Goal: Understand process/instructions

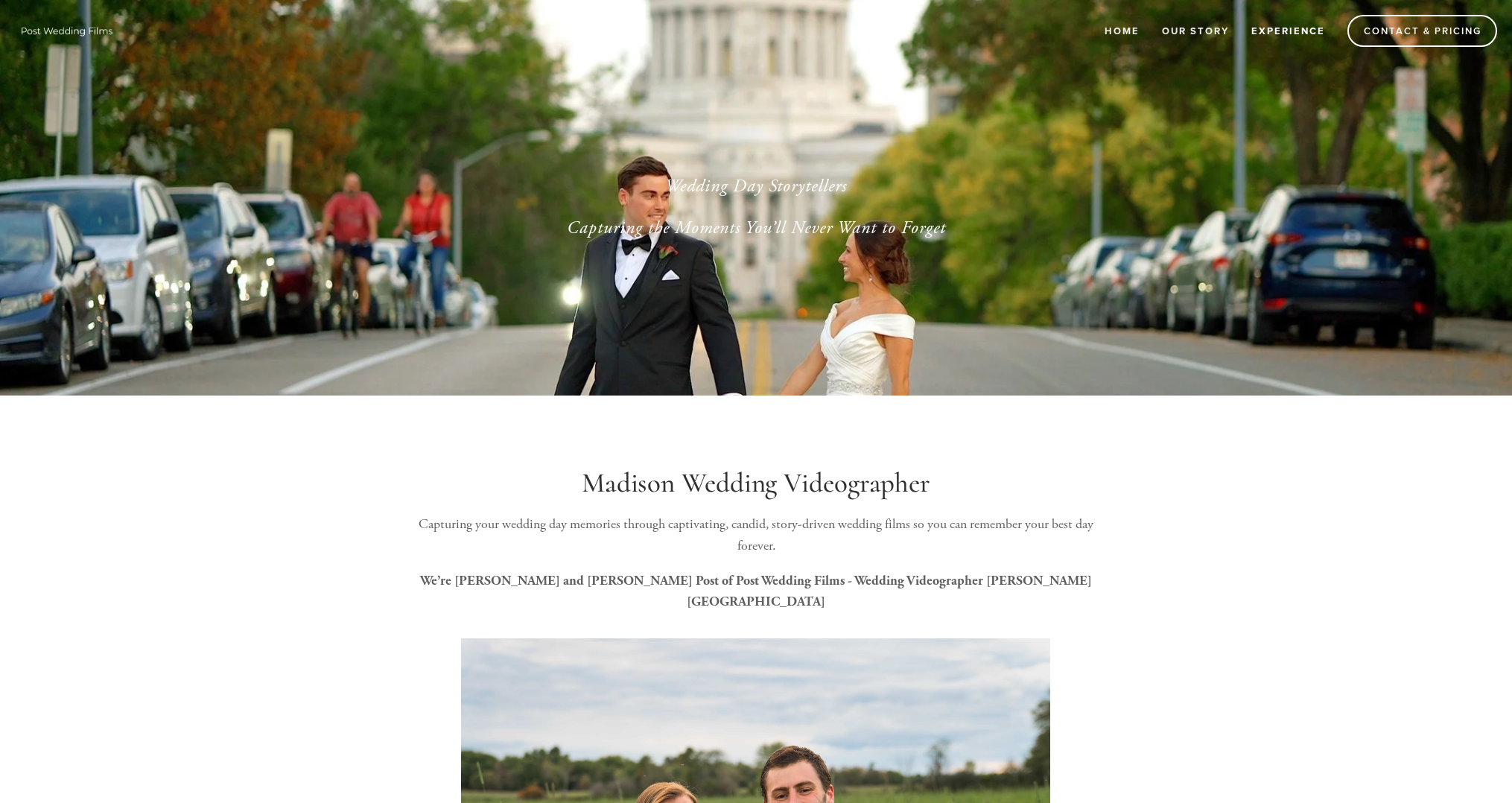
click at [1284, 30] on link "Experience" at bounding box center [1288, 31] width 93 height 25
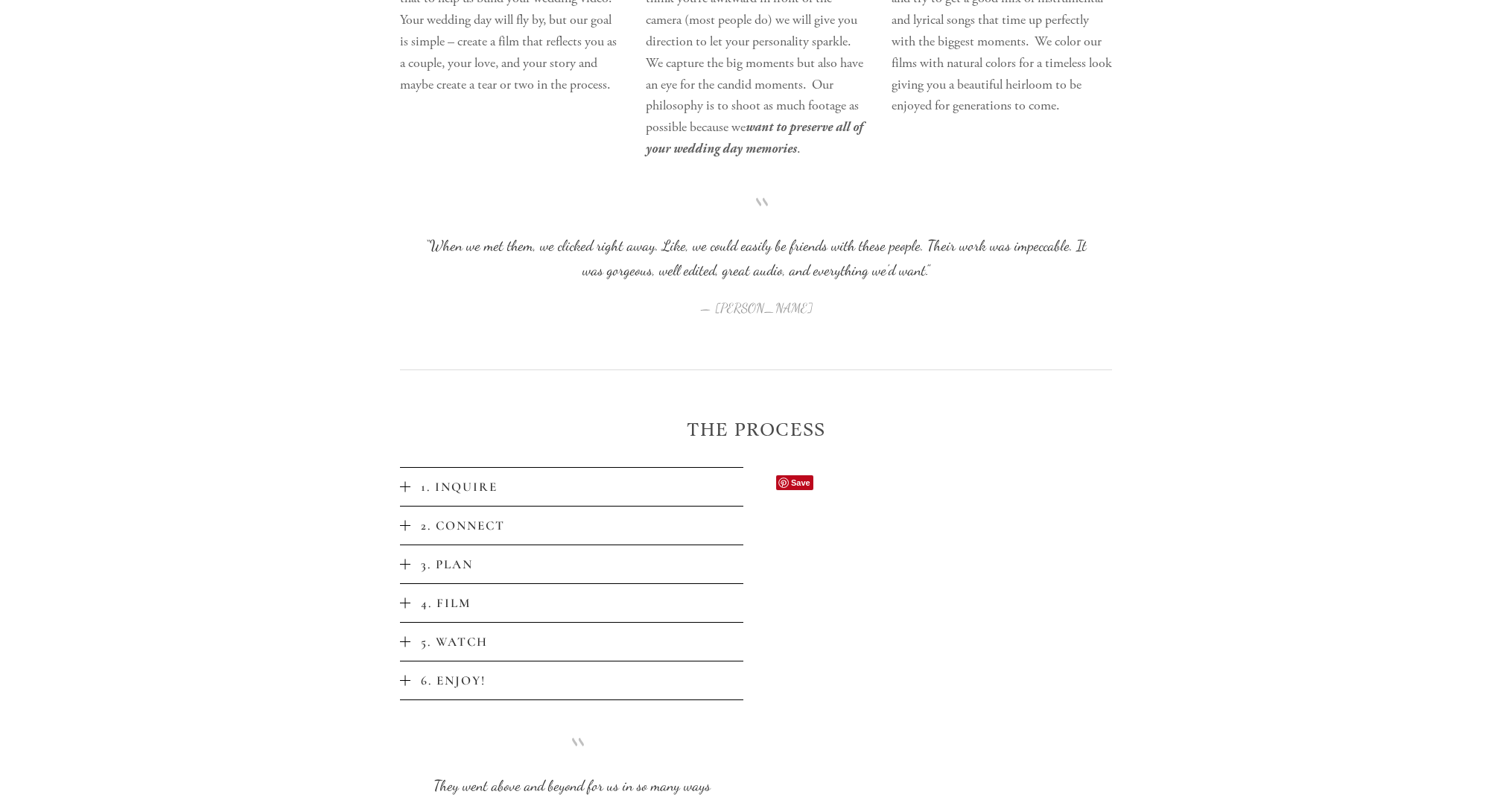
scroll to position [2650, 0]
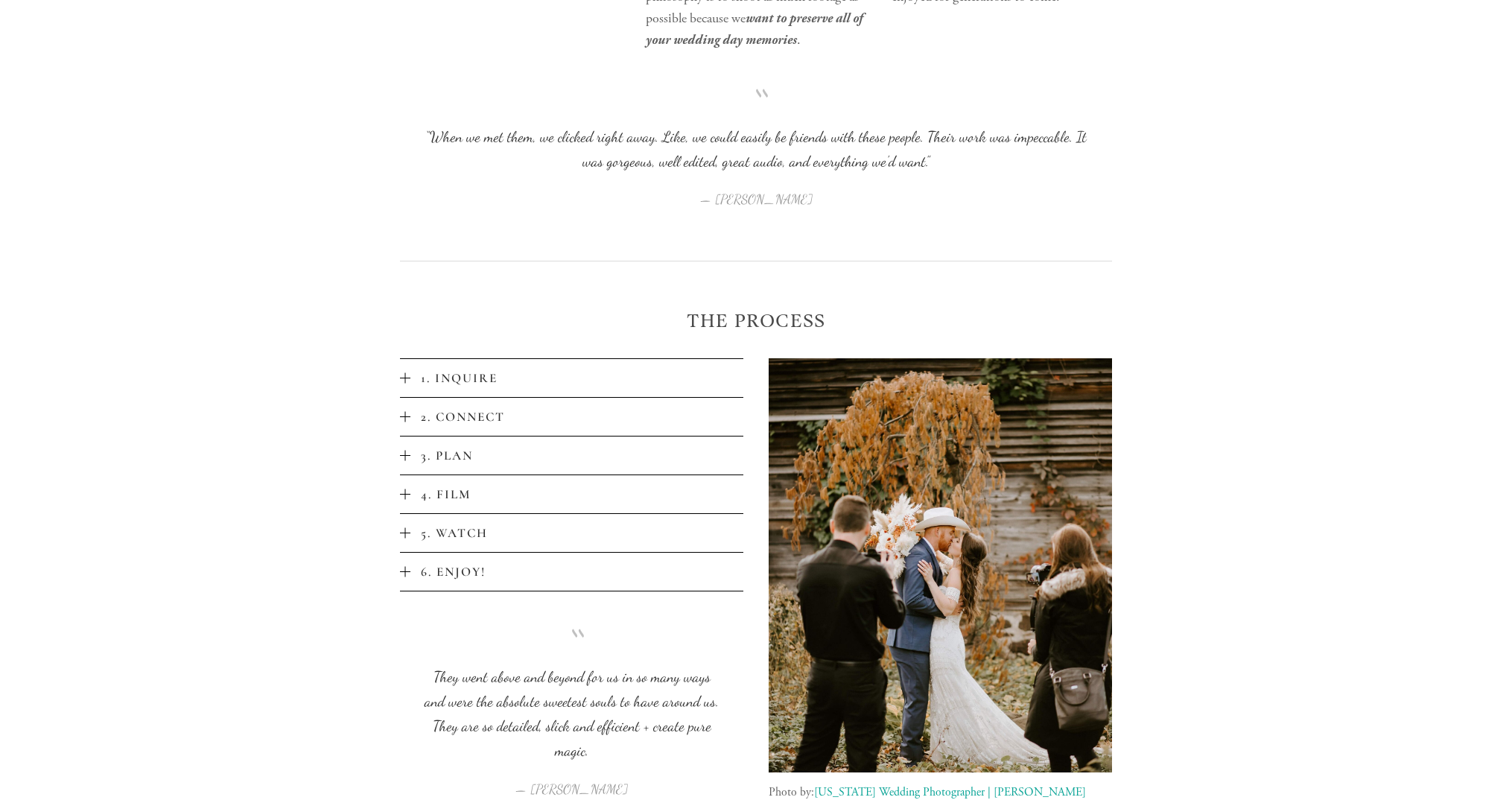
click at [410, 382] on span "1. Inquire" at bounding box center [576, 378] width 333 height 16
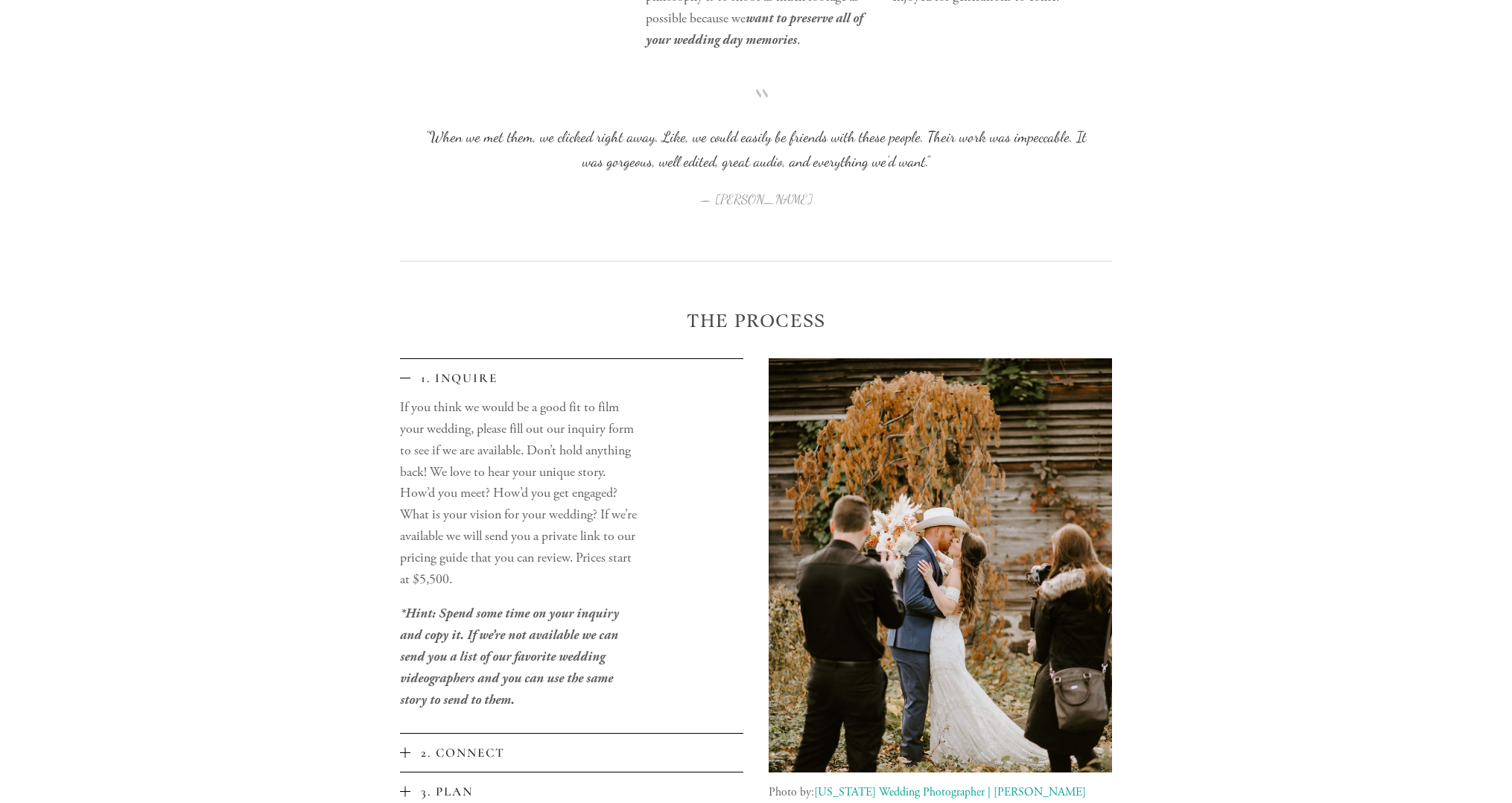
click at [407, 377] on div at bounding box center [405, 379] width 11 height 11
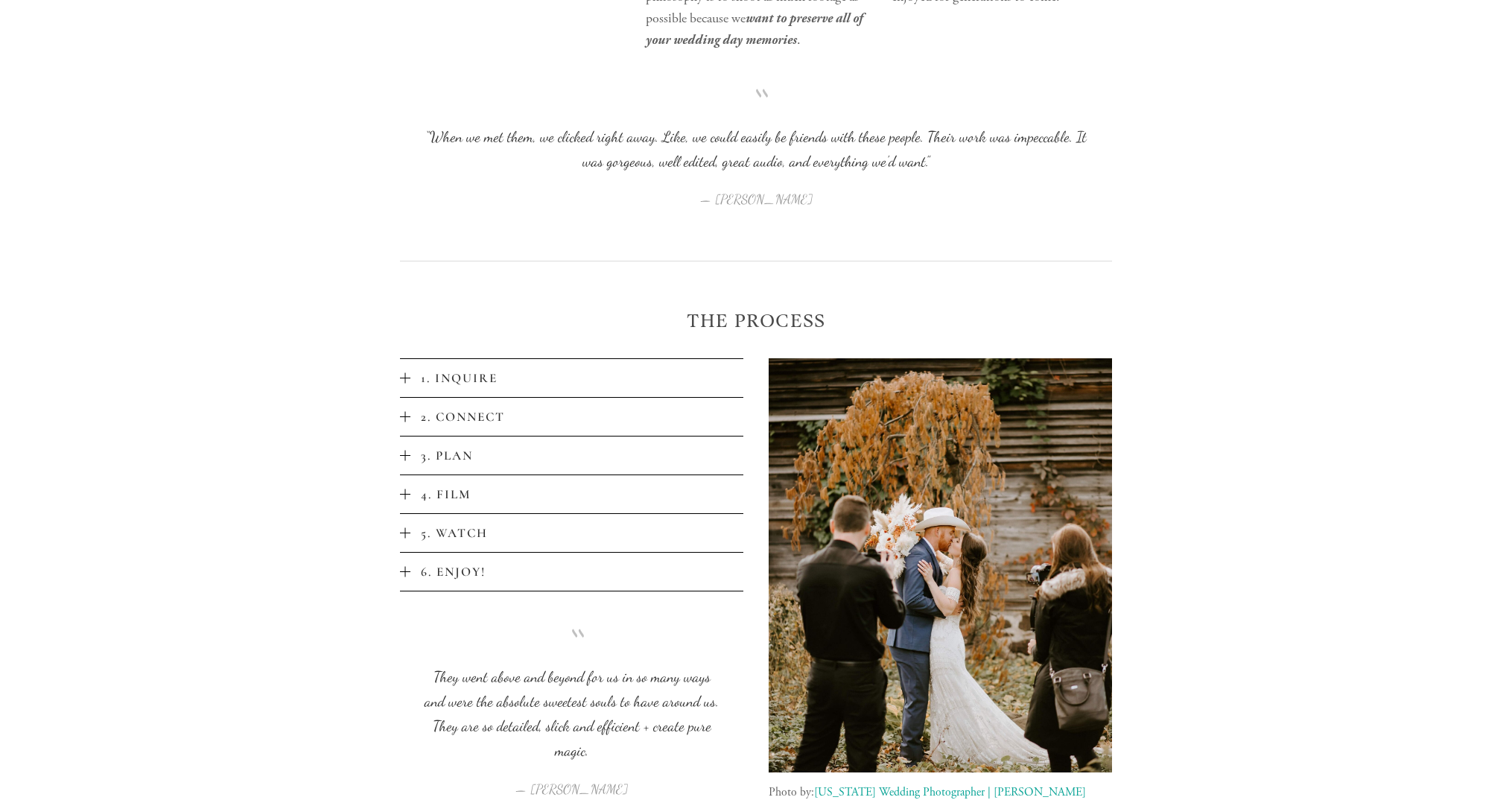
click at [405, 418] on div at bounding box center [405, 417] width 1 height 11
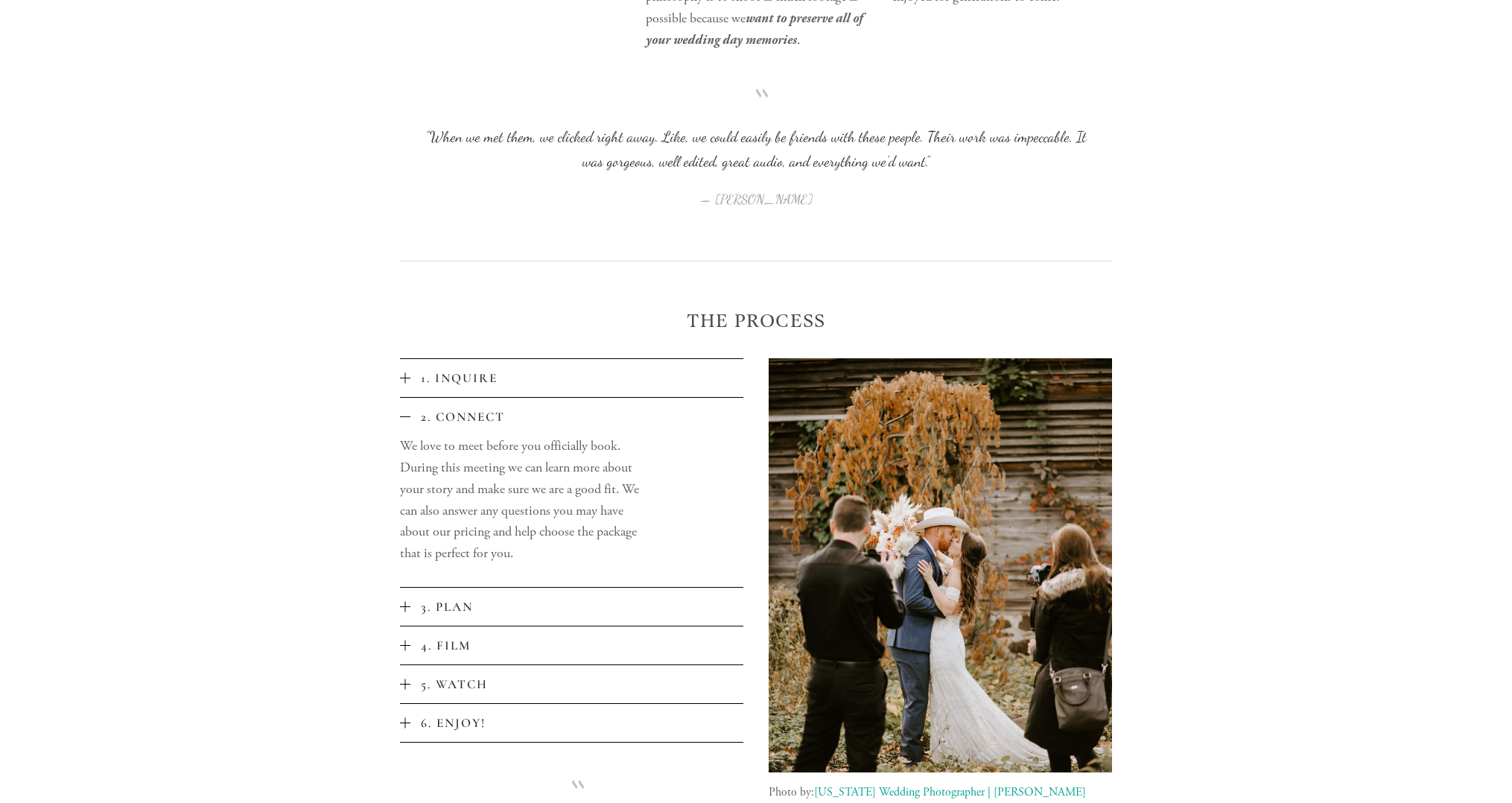
click at [405, 418] on div at bounding box center [405, 417] width 11 height 11
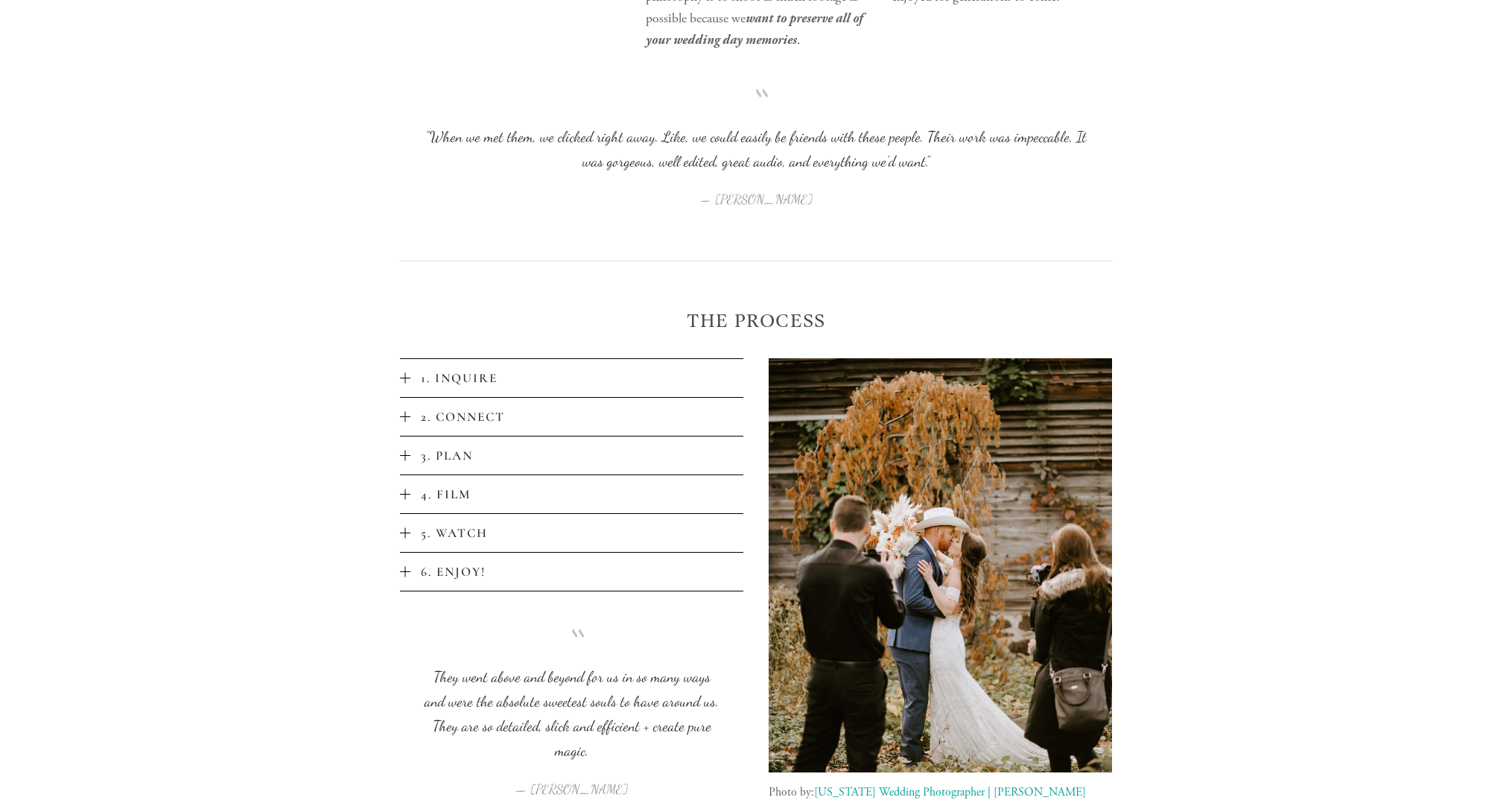
click at [402, 462] on button "3. Plan" at bounding box center [571, 455] width 344 height 38
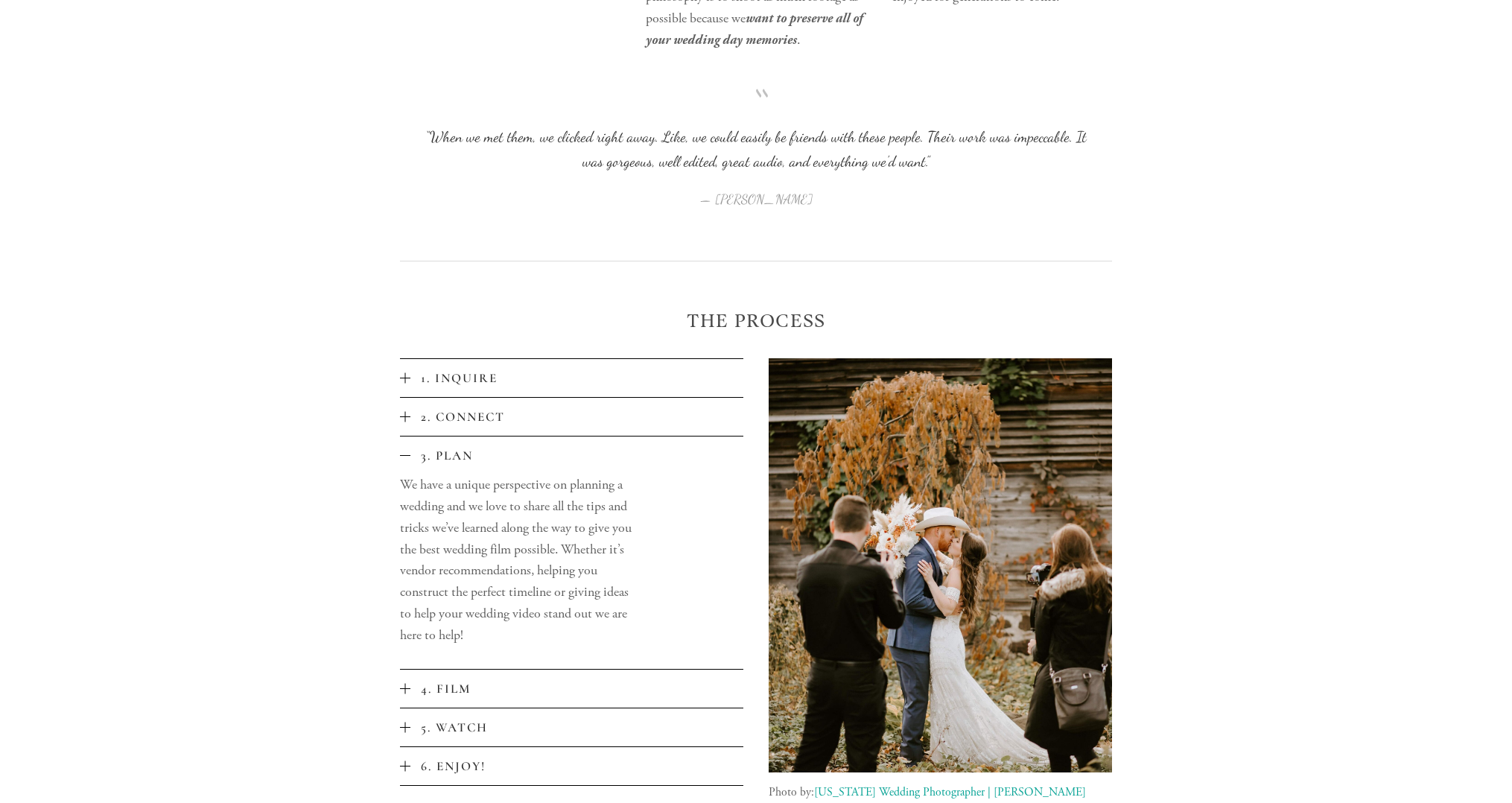
click at [402, 462] on button "3. Plan" at bounding box center [571, 455] width 344 height 38
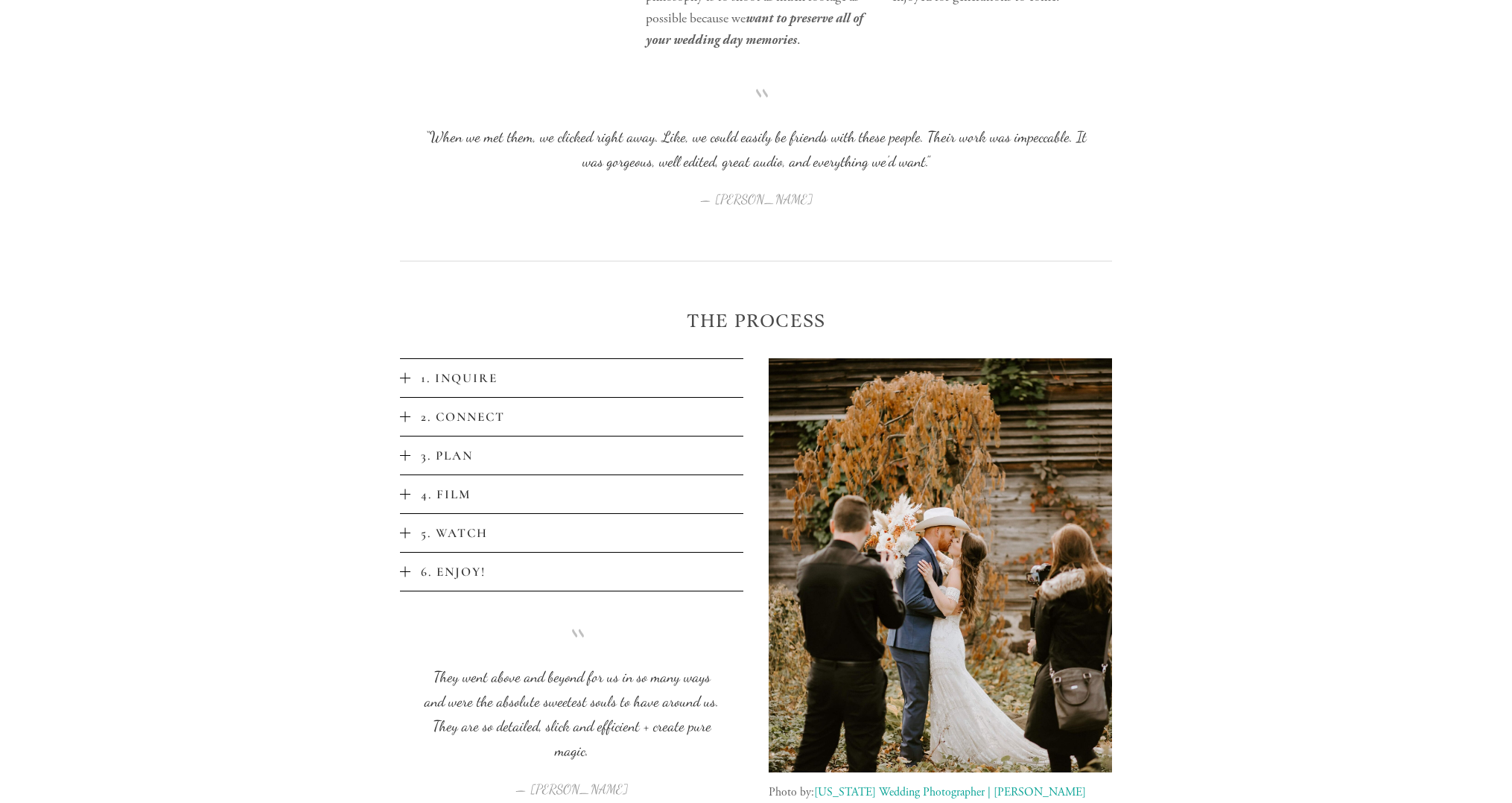
click at [403, 540] on button "5. Watch" at bounding box center [571, 532] width 344 height 38
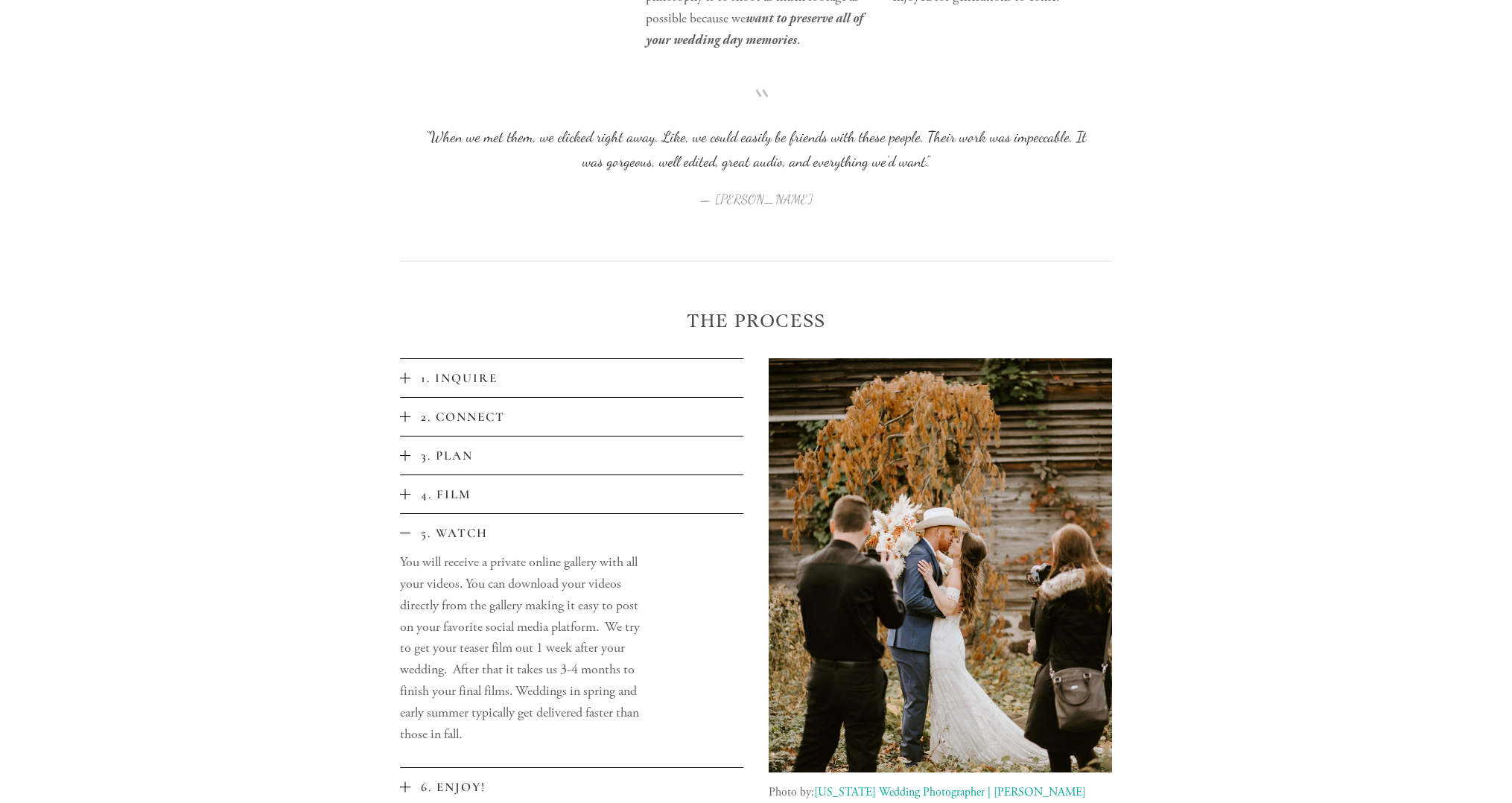
click at [405, 538] on div at bounding box center [405, 533] width 11 height 11
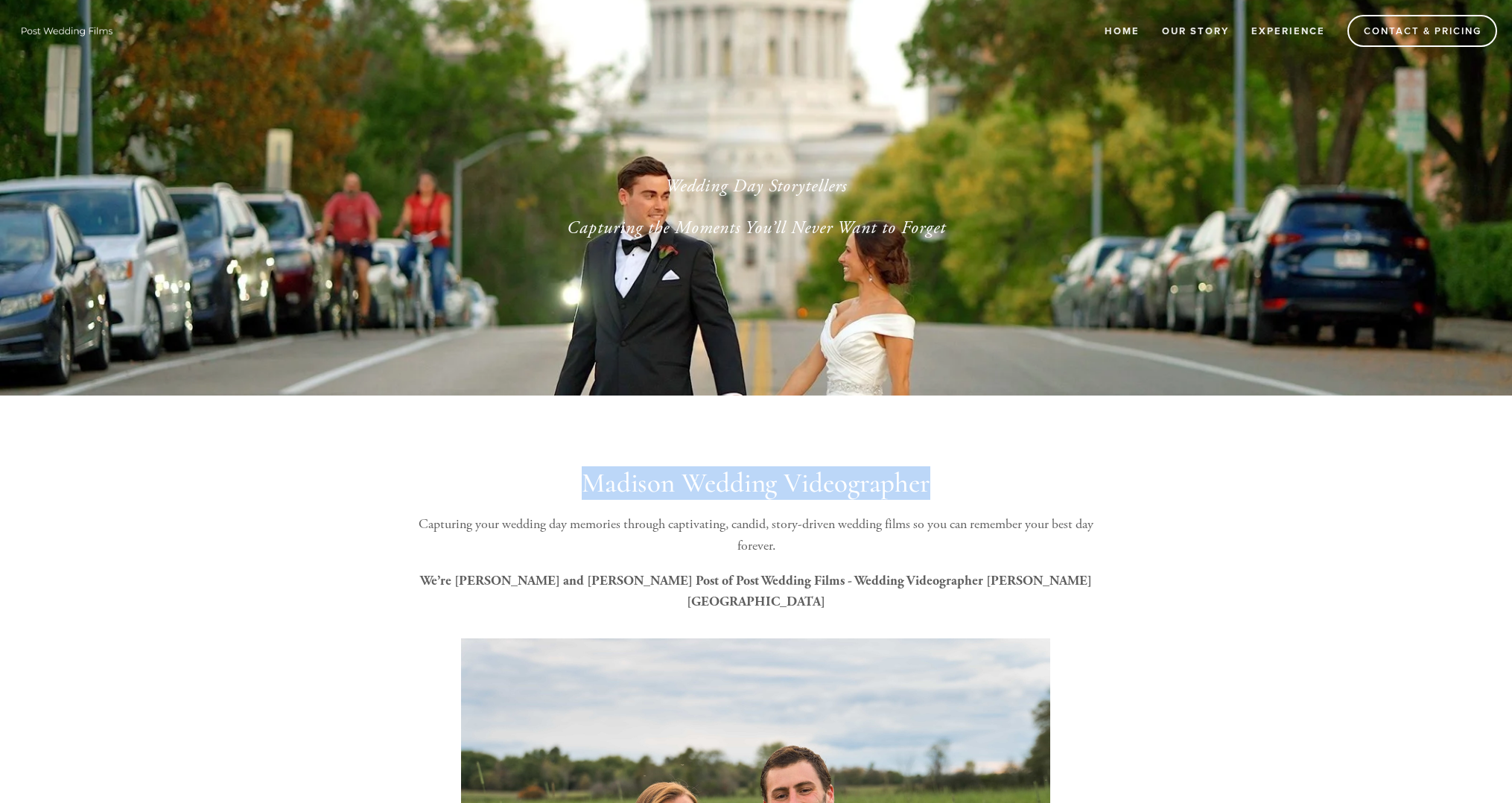
drag, startPoint x: 921, startPoint y: 496, endPoint x: 494, endPoint y: 462, distance: 428.4
